Goal: Task Accomplishment & Management: Complete application form

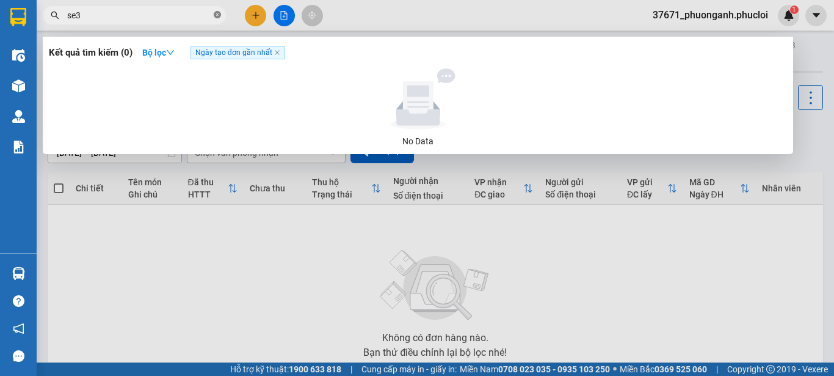
click at [219, 17] on icon "close-circle" at bounding box center [217, 14] width 7 height 7
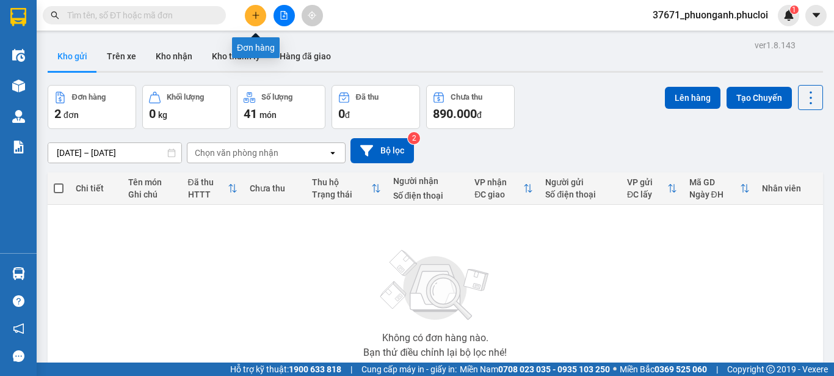
click at [253, 16] on icon "plus" at bounding box center [256, 15] width 9 height 9
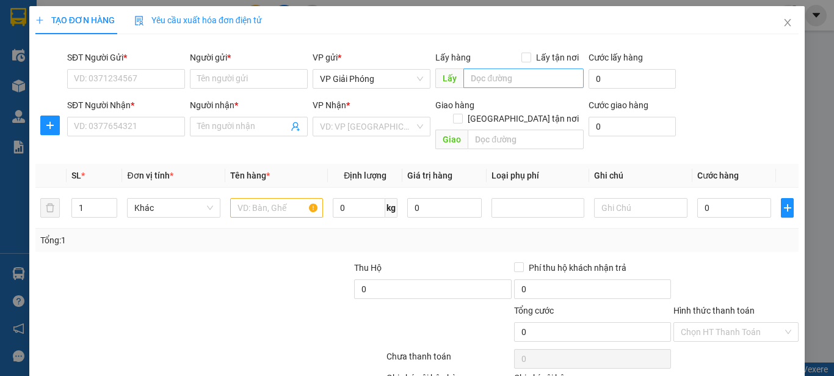
click at [478, 70] on div "Lấy hàng Lấy tận nơi Lấy" at bounding box center [509, 72] width 148 height 43
click at [138, 74] on input "SĐT Người Gửi *" at bounding box center [126, 79] width 118 height 20
type input "0843182838"
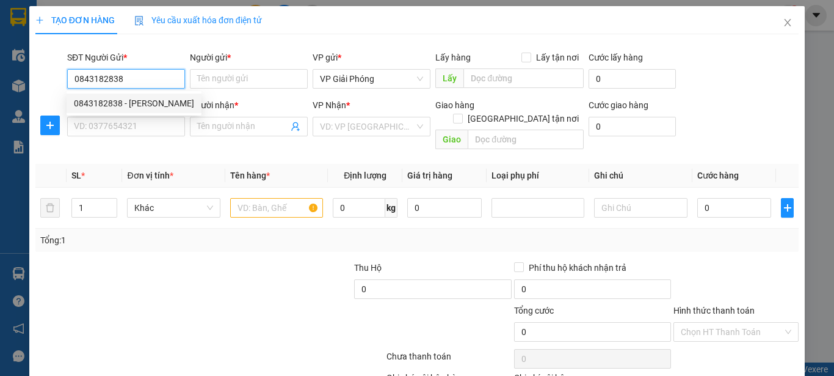
click at [137, 101] on div "0843182838 - [PERSON_NAME]" at bounding box center [134, 102] width 120 height 13
type input "[PERSON_NAME]"
type input "0843182838"
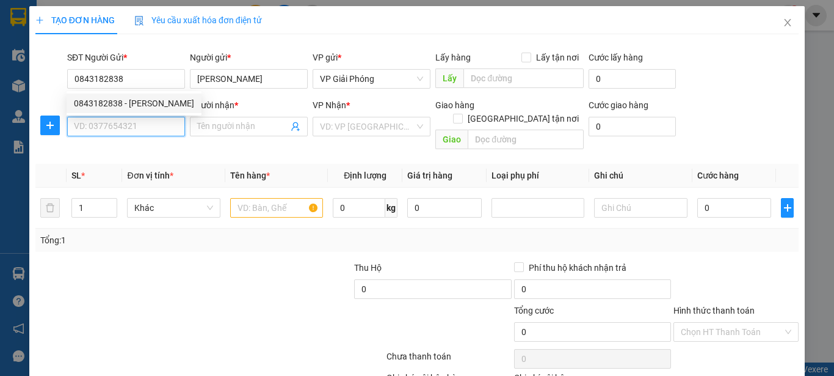
click at [145, 123] on input "SĐT Người Nhận *" at bounding box center [126, 127] width 118 height 20
type input "0962482577"
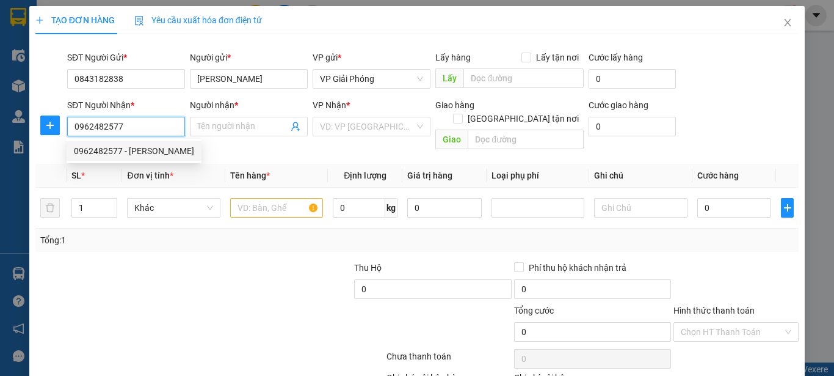
click at [164, 144] on div "0962482577 - [PERSON_NAME]" at bounding box center [134, 151] width 135 height 20
type input "VTYT [PERSON_NAME]"
checkbox input "true"
type input "cạnh BV răng hàm mặt - đại lộ [PERSON_NAME]"
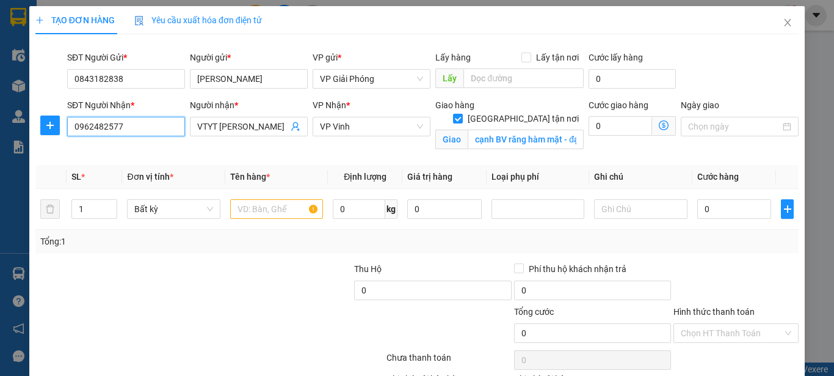
type input "0962482577"
click at [271, 208] on input "text" at bounding box center [276, 209] width 93 height 20
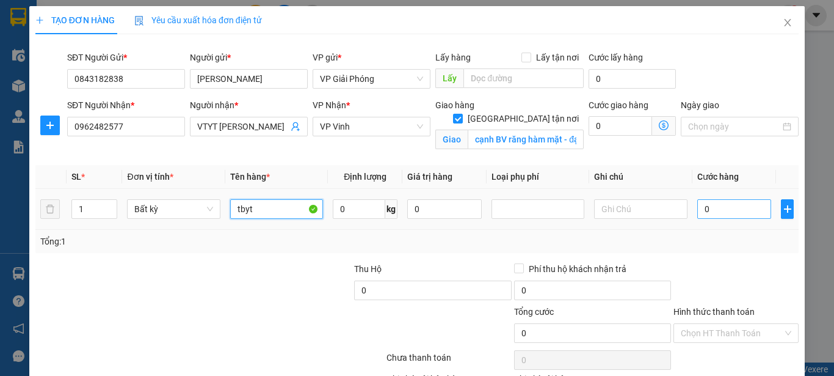
type input "tbyt"
type input "6"
type input "60"
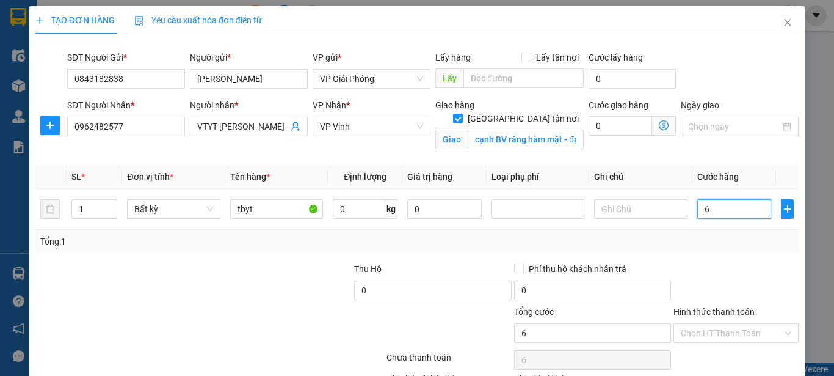
type input "60"
type input "600"
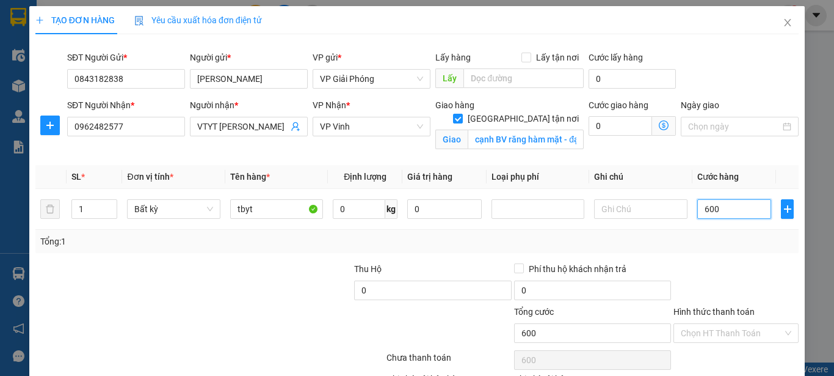
type input "6.000"
type input "60.000"
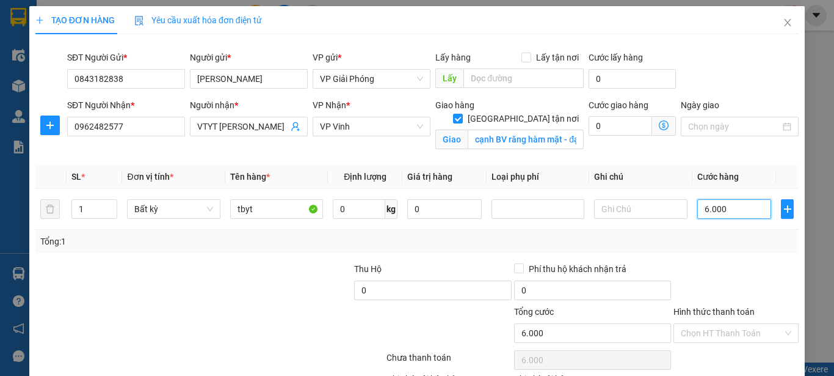
type input "60.000"
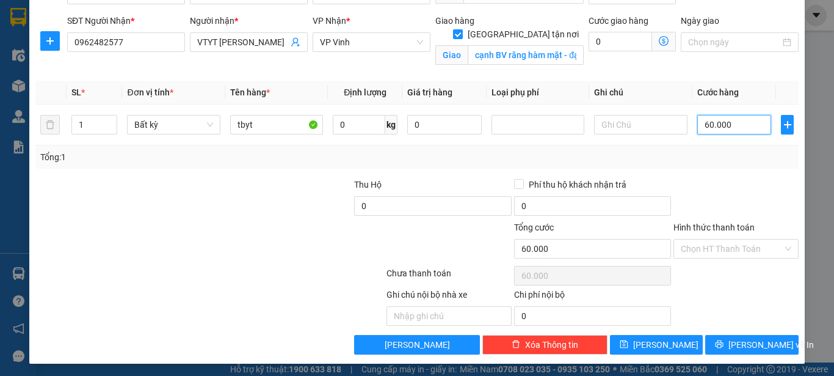
scroll to position [87, 0]
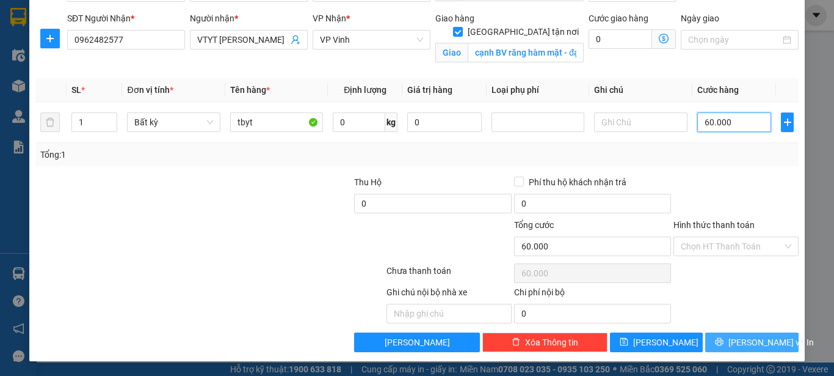
type input "60.000"
click at [731, 348] on button "[PERSON_NAME] và In" at bounding box center [751, 342] width 93 height 20
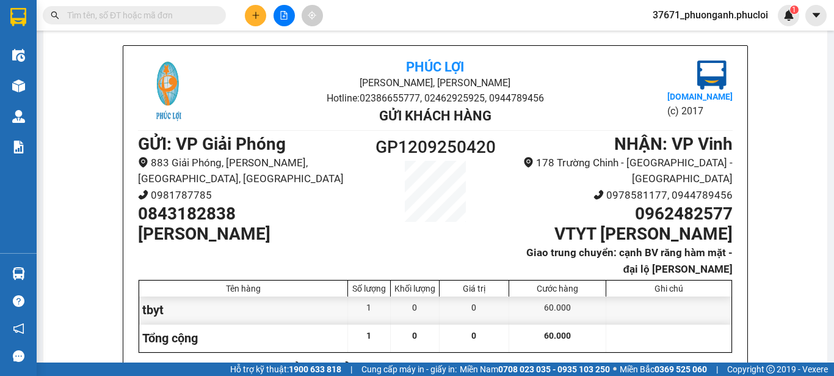
scroll to position [79, 0]
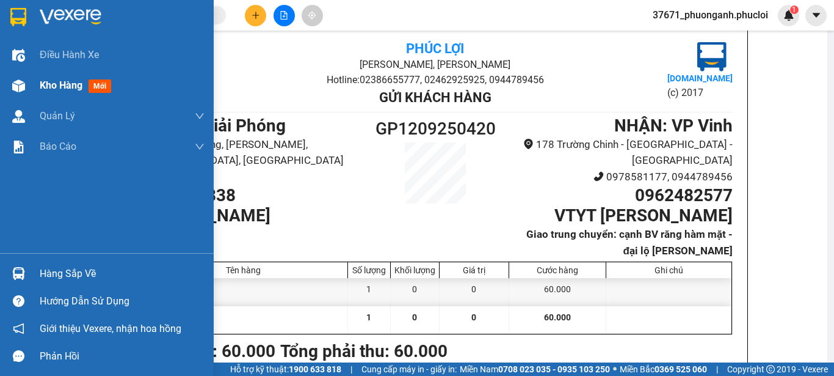
click at [4, 82] on div "Kho hàng mới" at bounding box center [107, 85] width 214 height 31
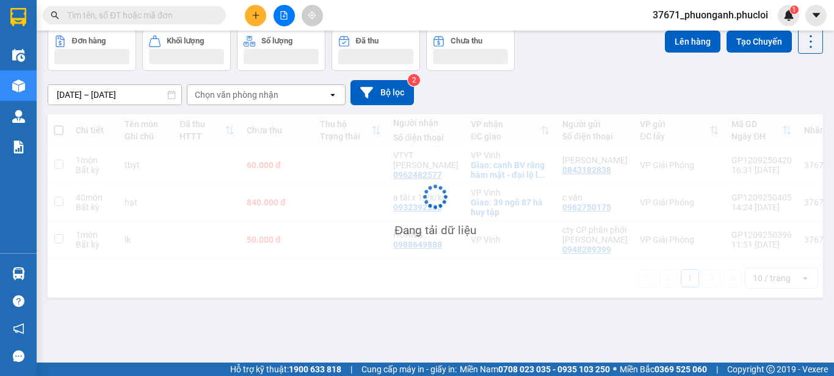
scroll to position [56, 0]
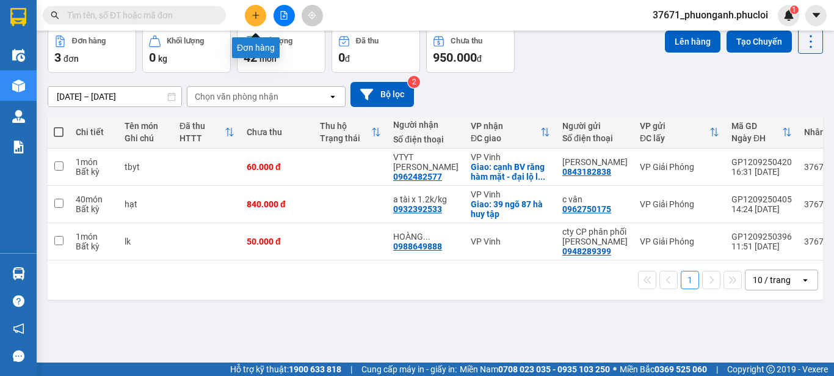
click at [262, 19] on button at bounding box center [255, 15] width 21 height 21
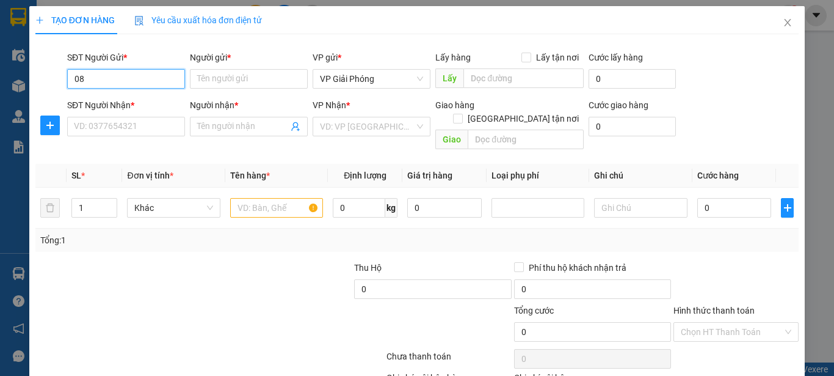
type input "0"
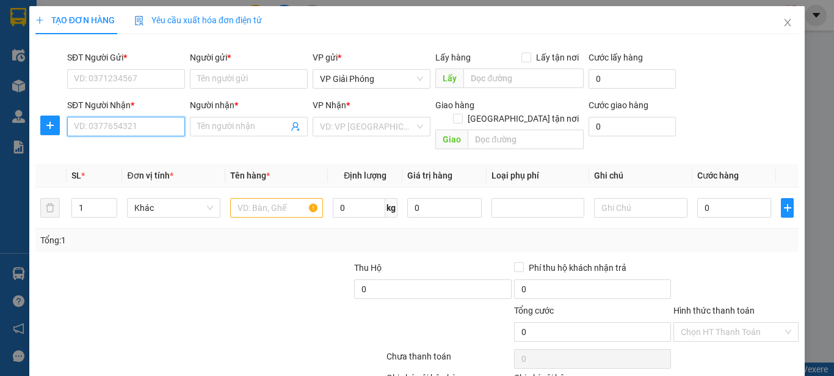
click at [108, 131] on input "SĐT Người Nhận *" at bounding box center [126, 127] width 118 height 20
type input "0835766888"
click at [159, 131] on input "0835766888" at bounding box center [126, 127] width 118 height 20
click at [158, 128] on input "0835766888" at bounding box center [126, 127] width 118 height 20
drag, startPoint x: 158, startPoint y: 128, endPoint x: 151, endPoint y: 128, distance: 7.3
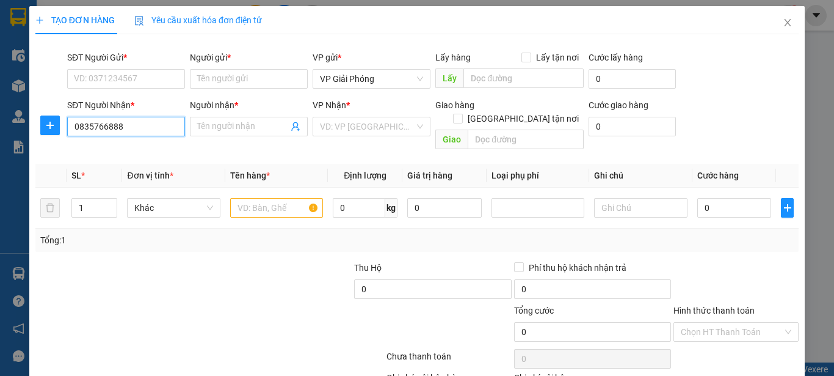
click at [152, 128] on input "0835766888" at bounding box center [126, 127] width 118 height 20
click at [151, 128] on input "0835766888" at bounding box center [126, 127] width 118 height 20
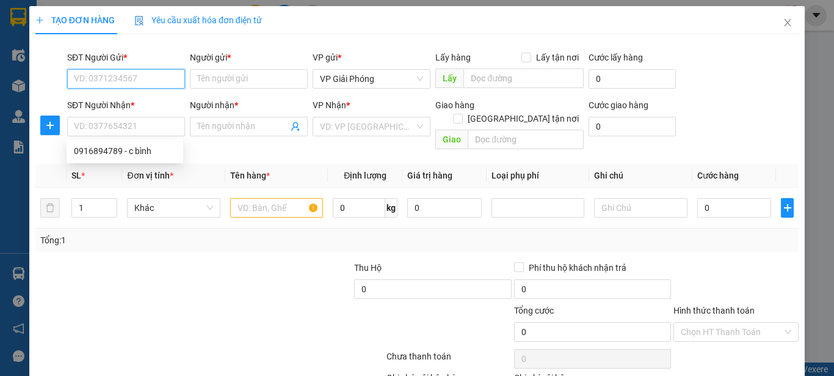
click at [136, 77] on input "SĐT Người Gửi *" at bounding box center [126, 79] width 118 height 20
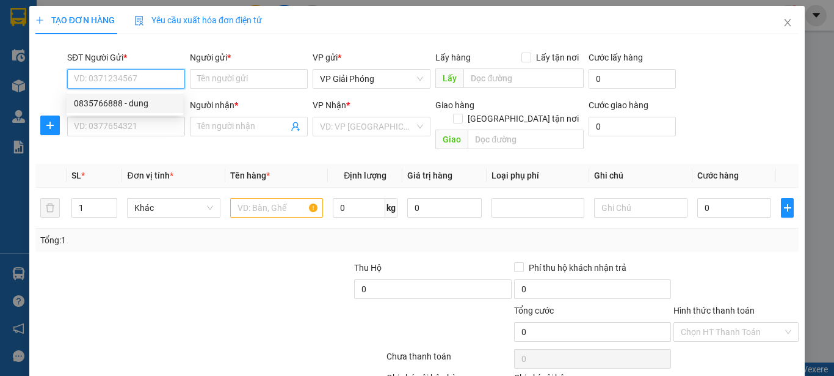
click at [158, 106] on div "0835766888 - dung" at bounding box center [125, 102] width 102 height 13
type input "0835766888"
type input "dung"
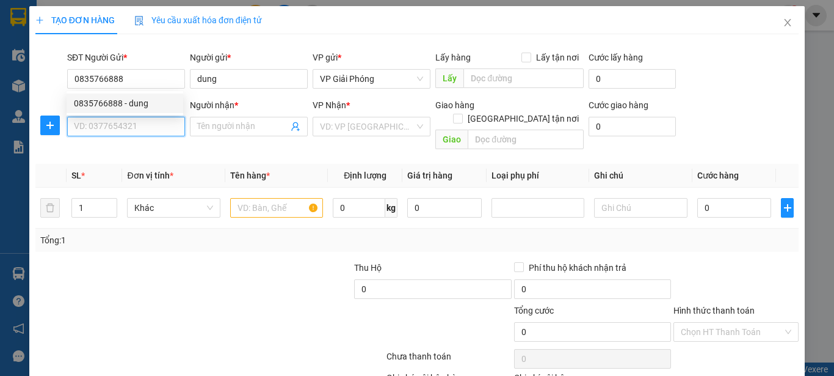
click at [156, 128] on input "SĐT Người Nhận *" at bounding box center [126, 127] width 118 height 20
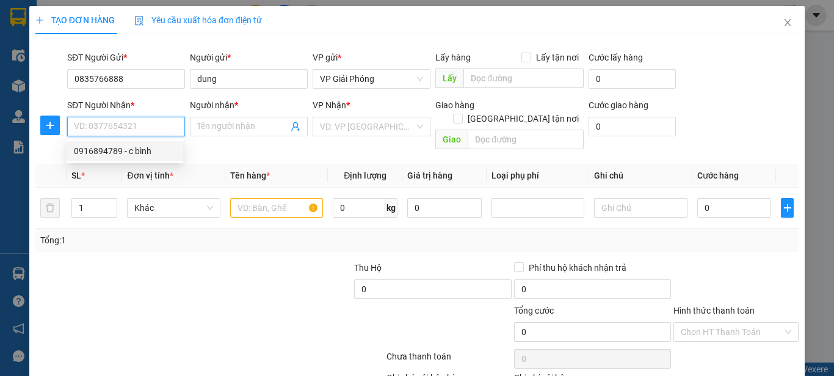
click at [148, 147] on div "0916894789 - c bình" at bounding box center [125, 150] width 102 height 13
type input "0916894789"
type input "c bình"
checkbox input "true"
type input "chung cư hanico A1 đường [GEOGRAPHIC_DATA]"
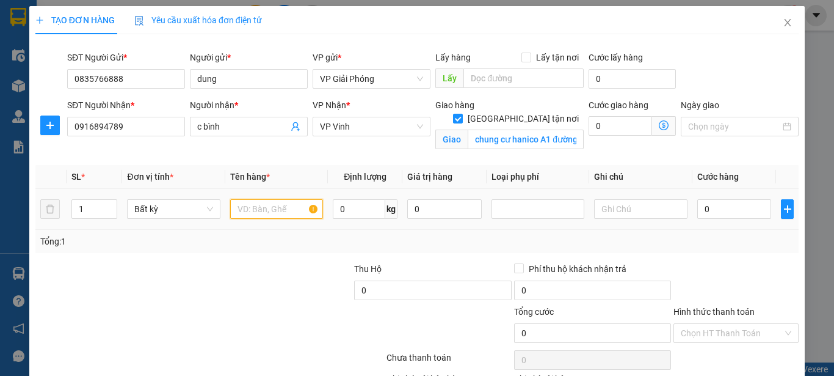
click at [275, 207] on input "text" at bounding box center [276, 209] width 93 height 20
type input "pk đt"
drag, startPoint x: 707, startPoint y: 200, endPoint x: 710, endPoint y: 183, distance: 17.3
click at [708, 200] on input "0" at bounding box center [734, 209] width 75 height 20
type input "5"
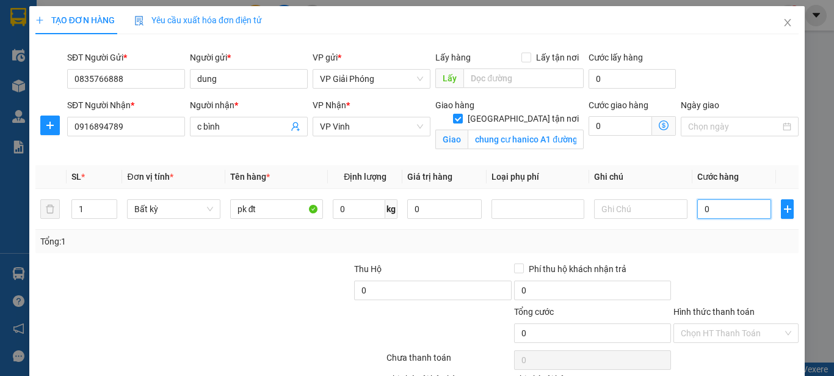
type input "5"
type input "50"
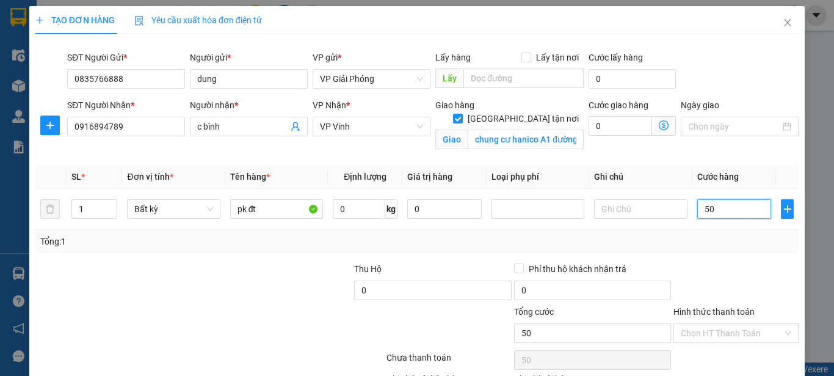
type input "500"
type input "5.000"
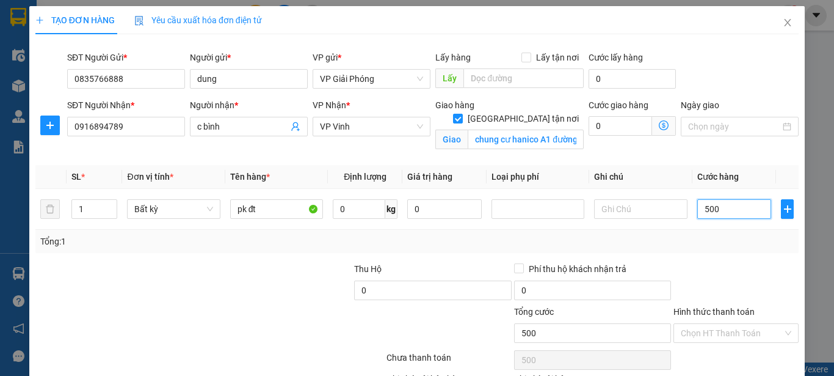
type input "5.000"
type input "50.000"
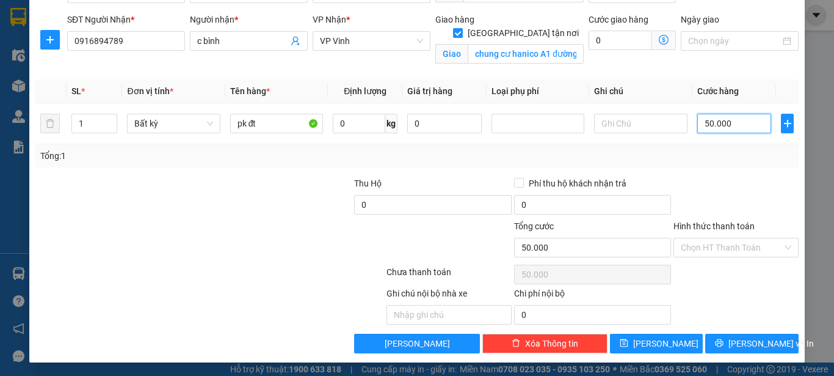
scroll to position [87, 0]
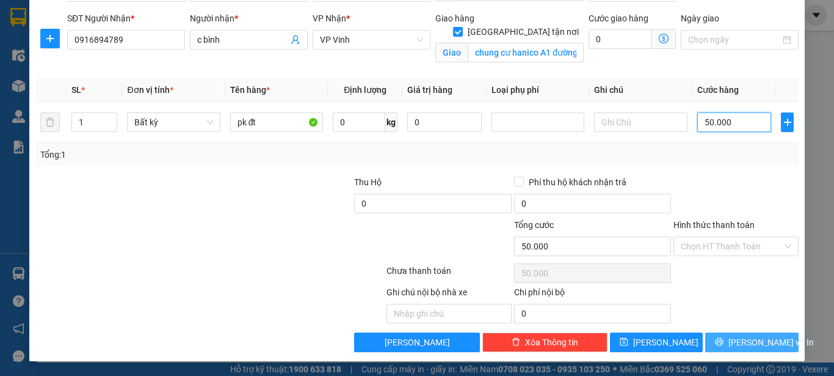
type input "50.000"
click at [734, 335] on span "[PERSON_NAME] và In" at bounding box center [771, 341] width 85 height 13
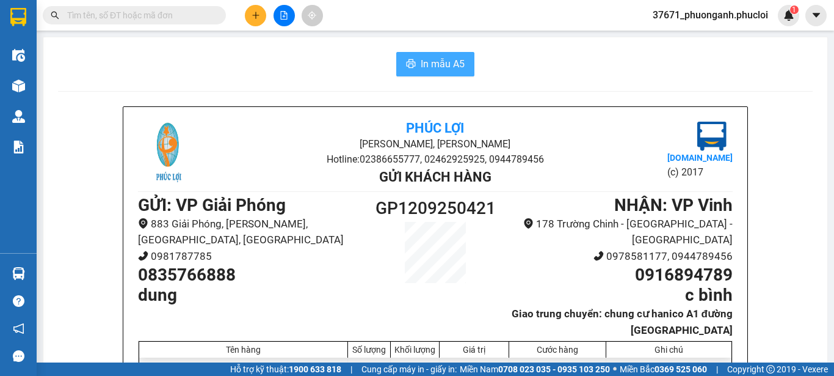
click at [462, 73] on button "In mẫu A5" at bounding box center [435, 64] width 78 height 24
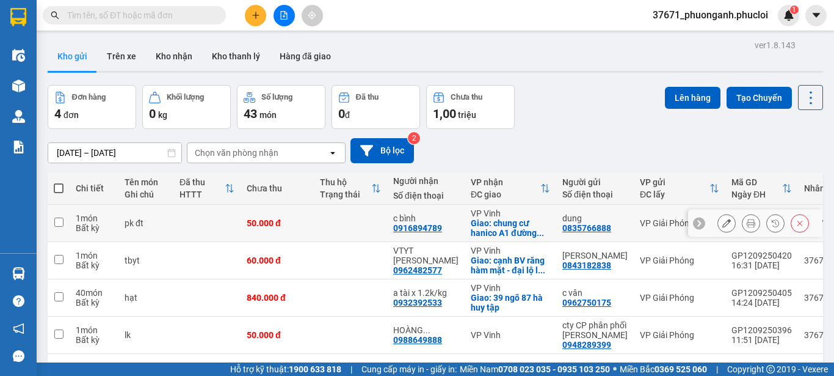
click at [718, 220] on button at bounding box center [726, 223] width 17 height 21
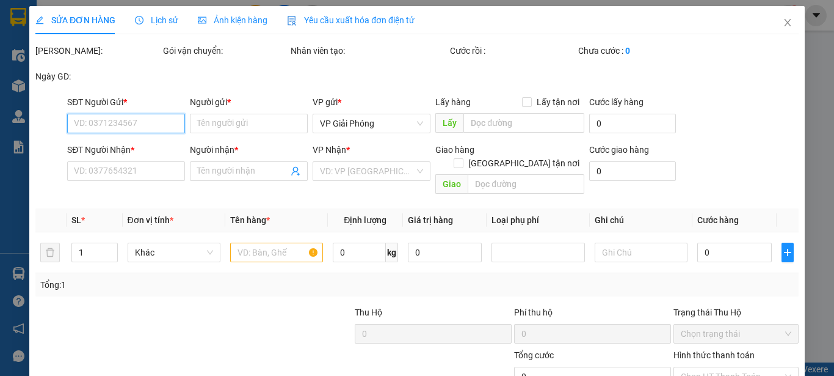
type input "0835766888"
type input "dung"
type input "0916894789"
type input "c bình"
checkbox input "true"
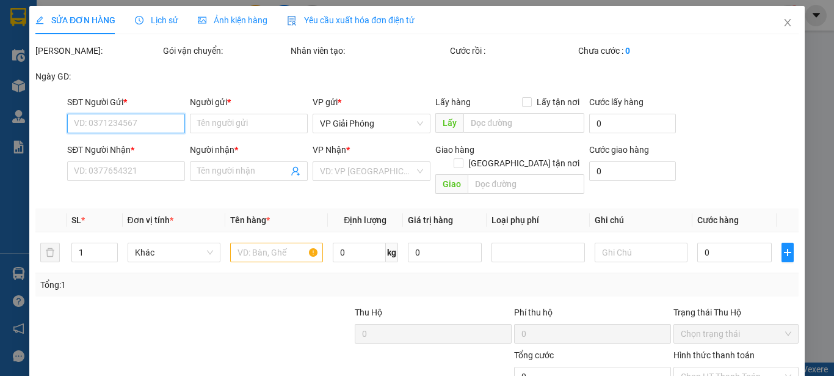
type input "chung cư hanico A1 đường [GEOGRAPHIC_DATA]"
type input "50.000"
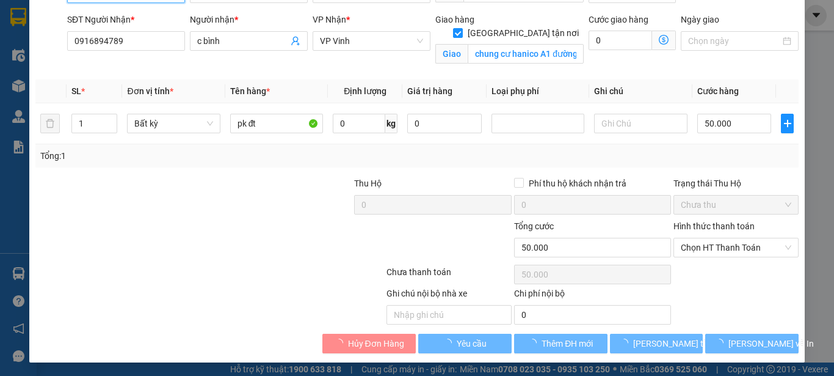
scroll to position [145, 0]
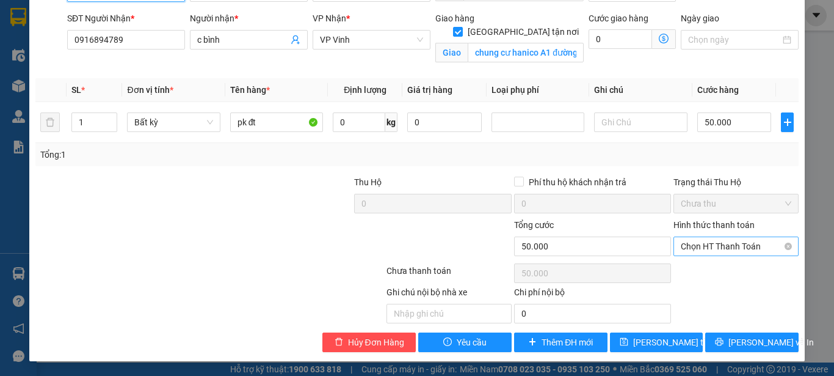
click at [722, 241] on span "Chọn HT Thanh Toán" at bounding box center [736, 246] width 111 height 18
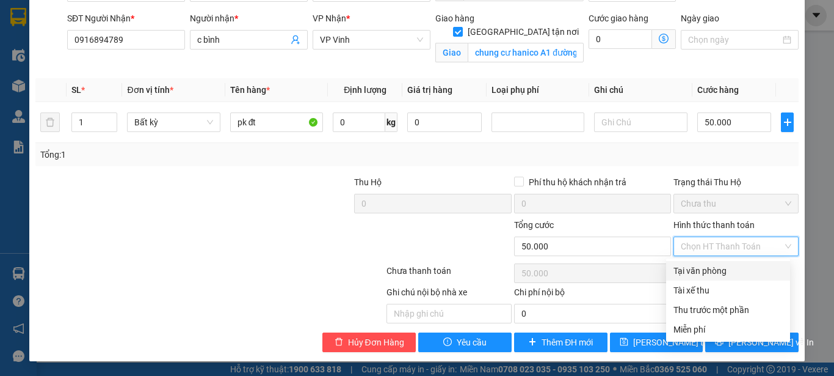
click at [722, 267] on div "Tại văn phòng" at bounding box center [728, 270] width 109 height 13
type input "0"
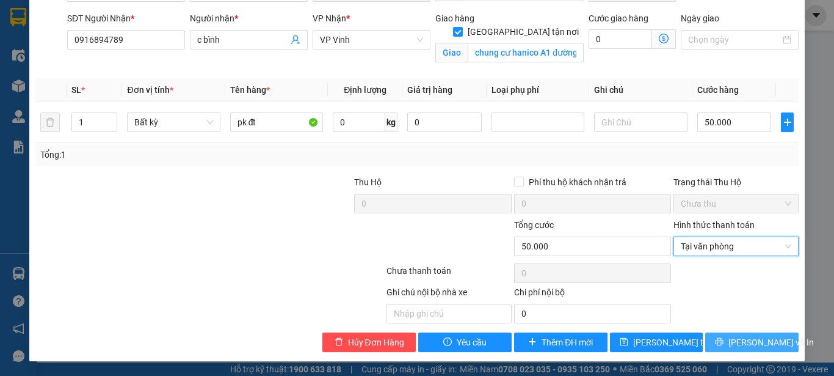
click at [741, 340] on span "[PERSON_NAME] và In" at bounding box center [771, 341] width 85 height 13
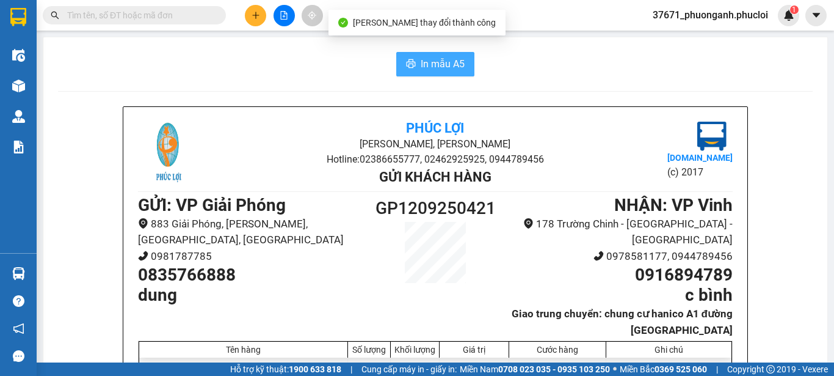
click at [469, 65] on button "In mẫu A5" at bounding box center [435, 64] width 78 height 24
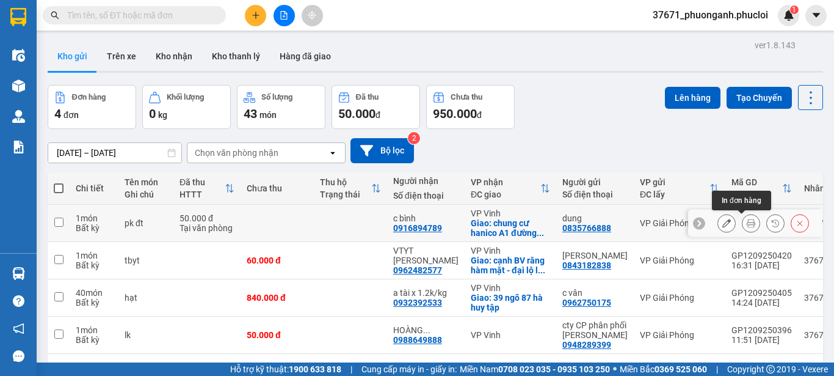
click at [743, 215] on button at bounding box center [751, 223] width 17 height 21
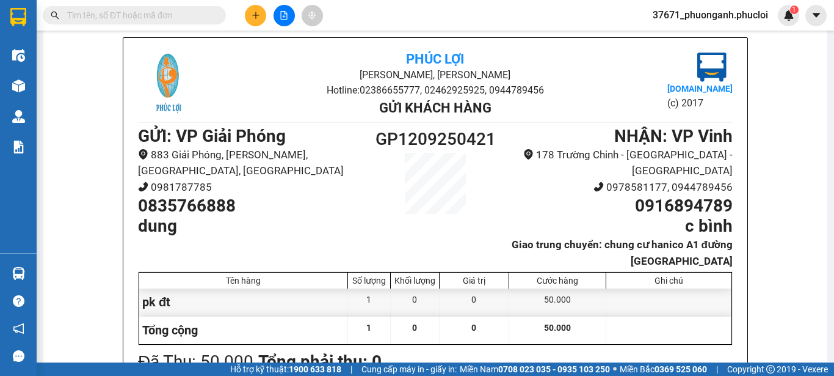
scroll to position [75, 0]
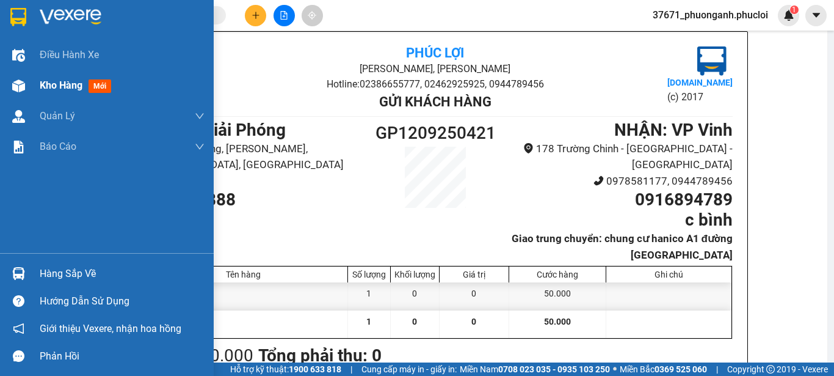
click at [13, 93] on div at bounding box center [18, 85] width 21 height 21
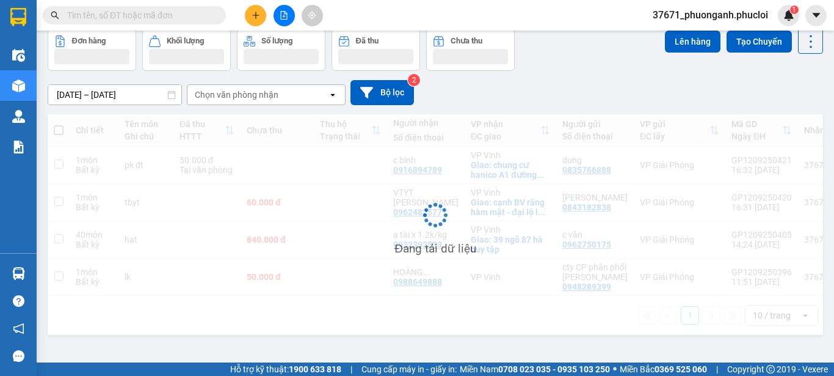
scroll to position [56, 0]
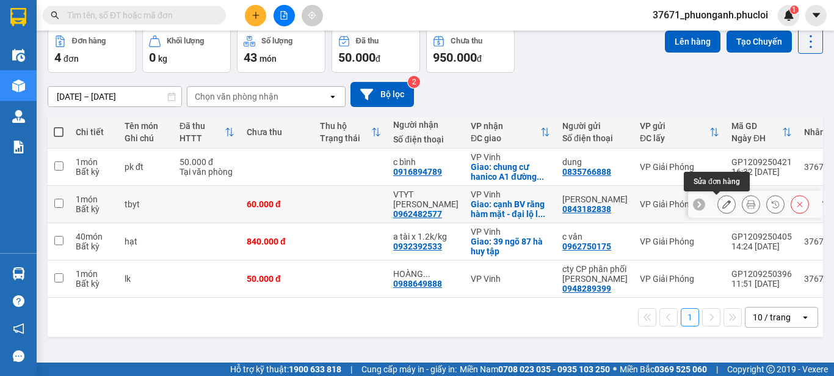
click at [722, 202] on icon at bounding box center [726, 204] width 9 height 9
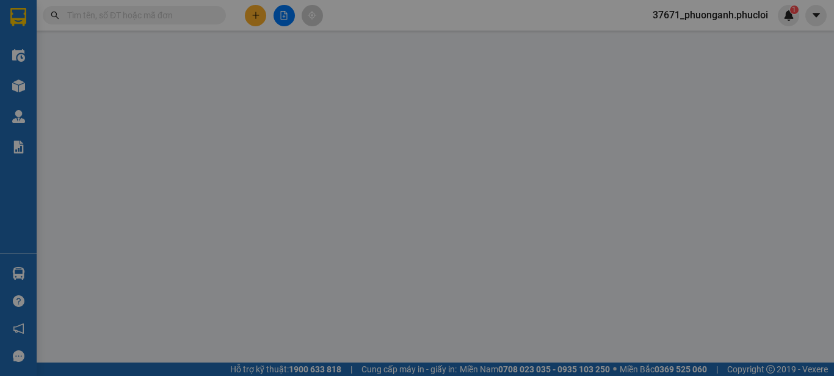
type input "0843182838"
type input "[PERSON_NAME]"
type input "0962482577"
type input "VTYT [PERSON_NAME]"
checkbox input "true"
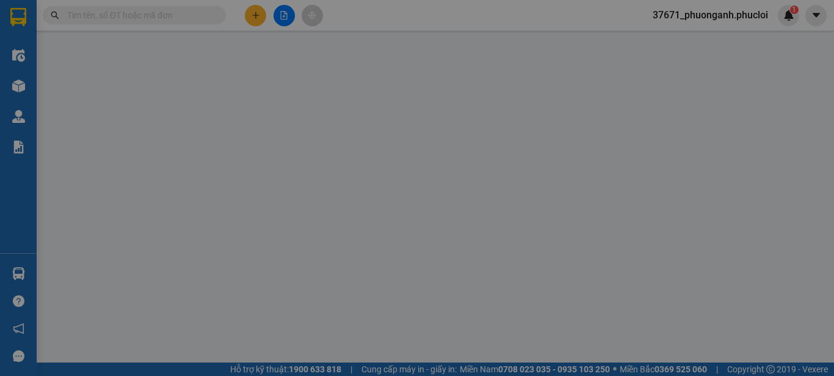
type input "cạnh BV răng hàm mặt - đại lộ [PERSON_NAME]"
type input "60.000"
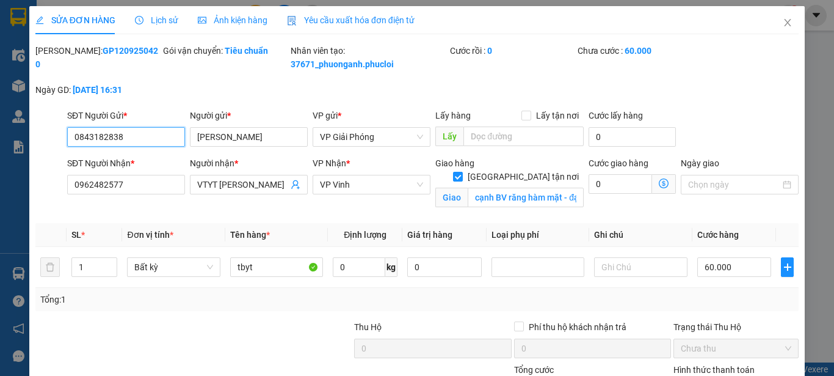
scroll to position [145, 0]
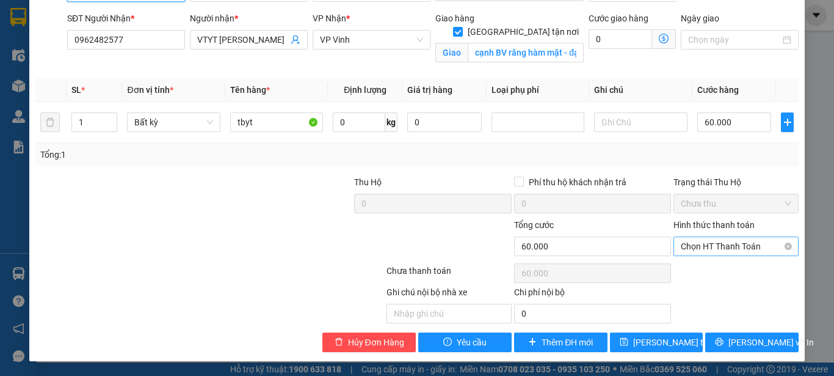
click at [711, 245] on span "Chọn HT Thanh Toán" at bounding box center [736, 246] width 111 height 18
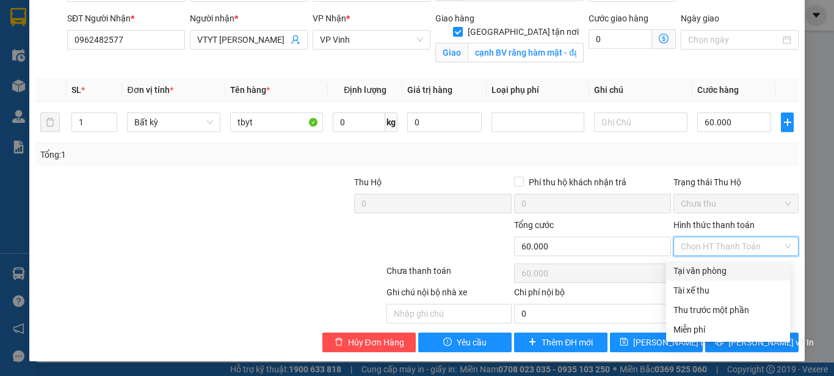
click at [703, 266] on div "Tại văn phòng" at bounding box center [728, 270] width 109 height 13
type input "0"
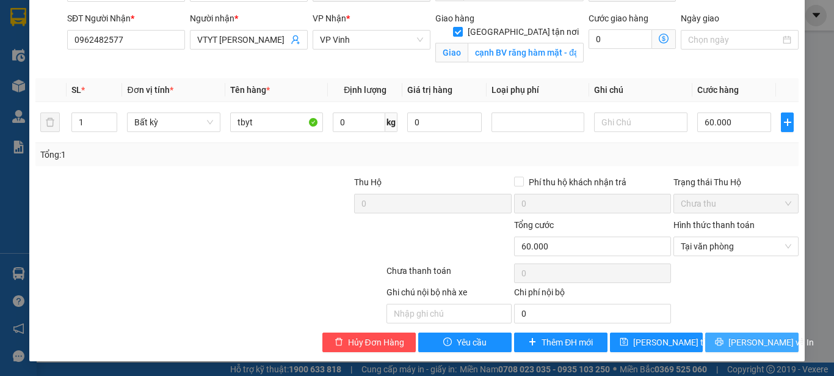
click at [722, 345] on icon "printer" at bounding box center [720, 342] width 8 height 8
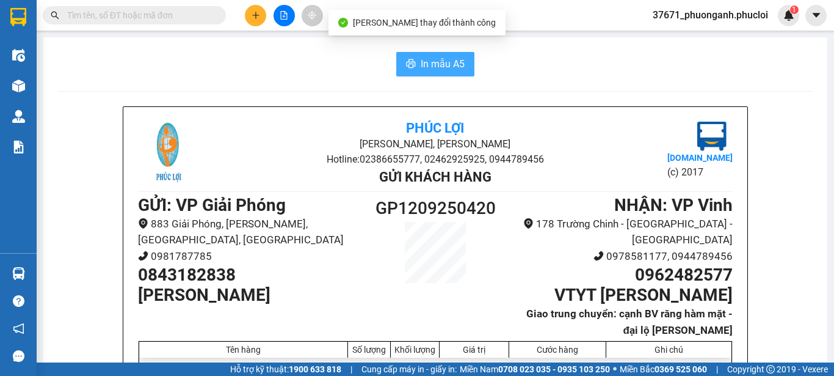
click at [444, 59] on span "In mẫu A5" at bounding box center [443, 63] width 44 height 15
